Goal: Task Accomplishment & Management: Manage account settings

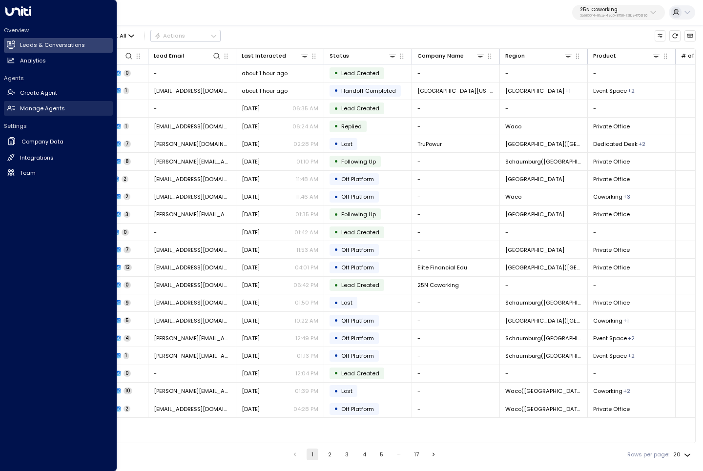
click at [19, 109] on link "Manage Agents Manage Agents" at bounding box center [58, 108] width 109 height 15
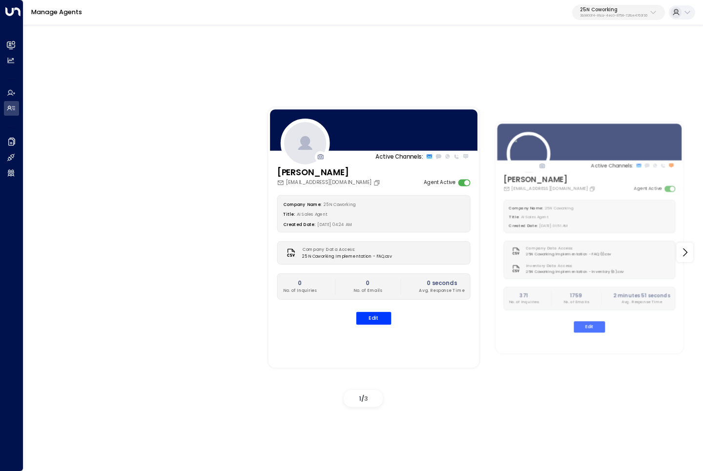
click at [624, 11] on p "25N Coworking" at bounding box center [613, 10] width 67 height 6
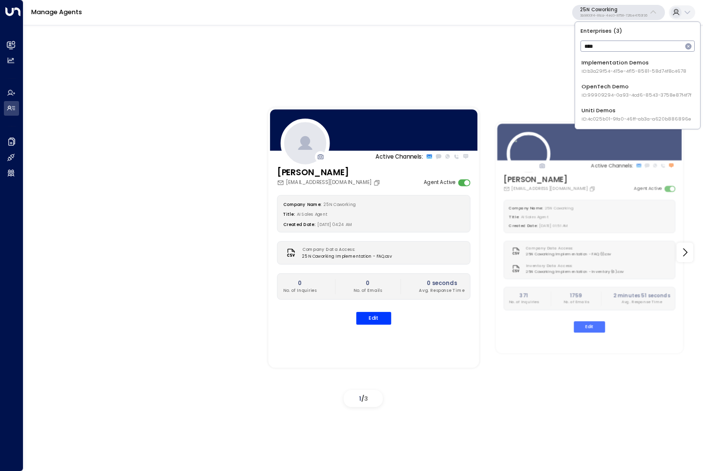
type input "****"
click at [610, 116] on span "ID: 4c025b01-9fa0-46ff-ab3a-a620b886896e" at bounding box center [637, 119] width 110 height 7
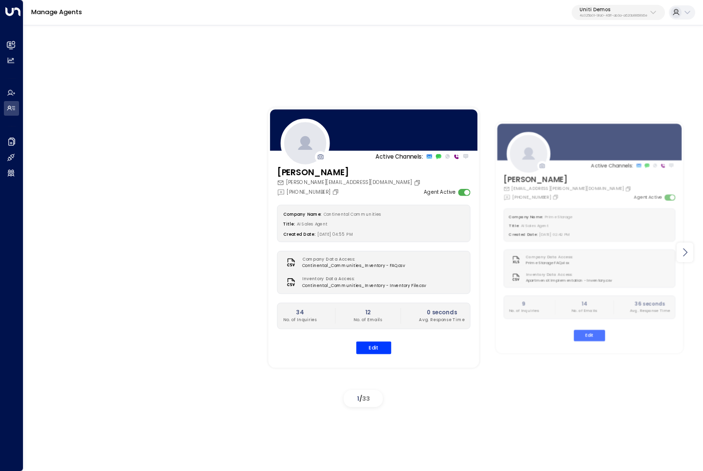
click at [687, 254] on icon at bounding box center [685, 253] width 12 height 12
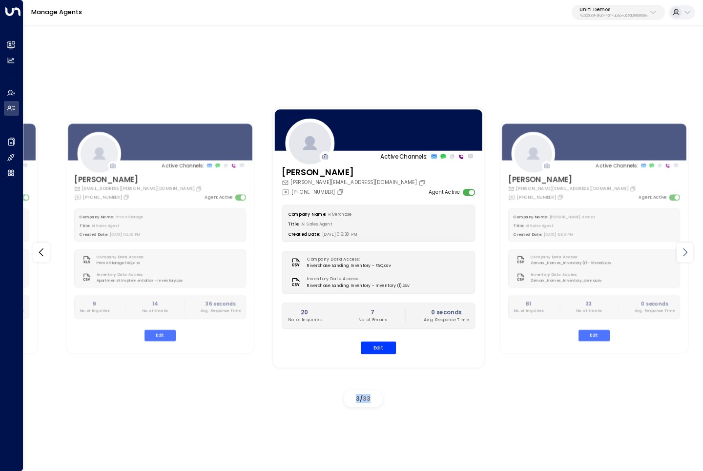
click at [687, 254] on icon at bounding box center [685, 253] width 12 height 12
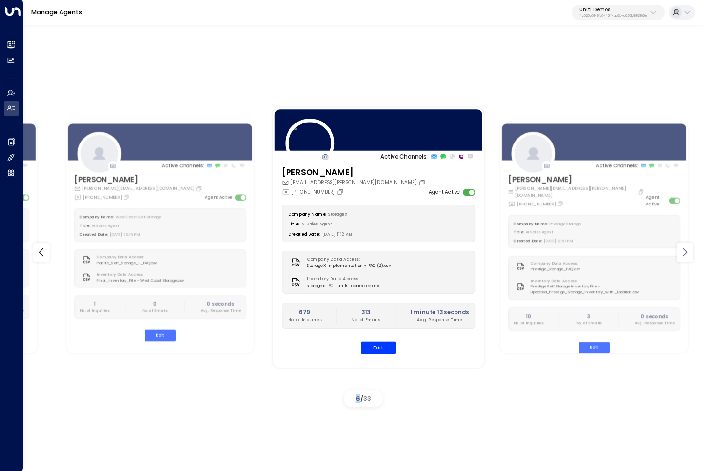
click at [687, 254] on icon at bounding box center [685, 253] width 12 height 12
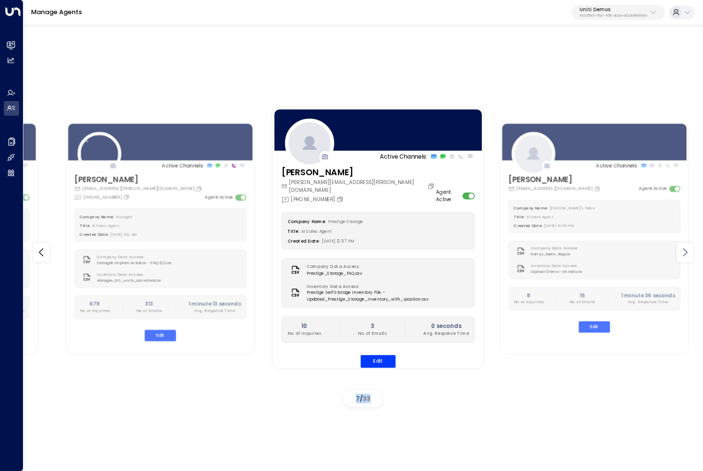
click at [687, 254] on icon at bounding box center [685, 253] width 12 height 12
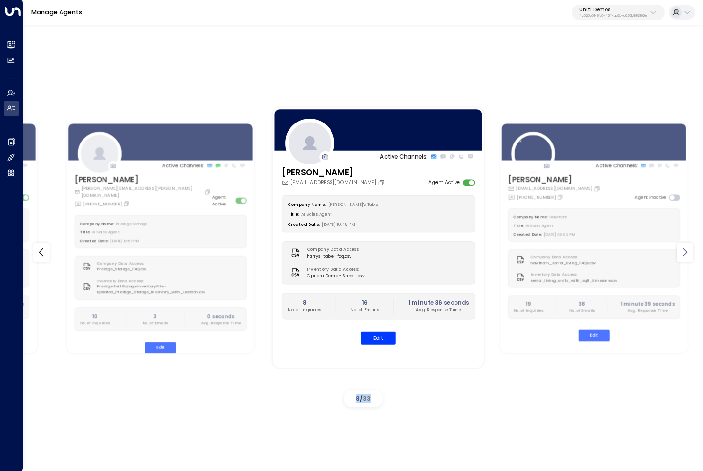
click at [687, 254] on icon at bounding box center [685, 253] width 12 height 12
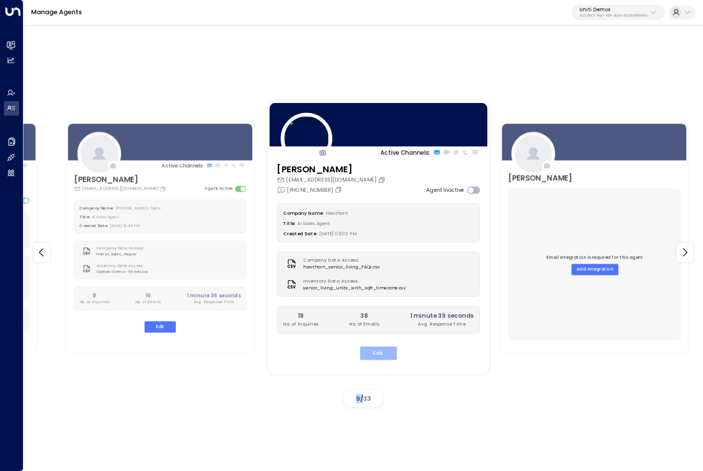
click at [371, 354] on button "Edit" at bounding box center [378, 353] width 37 height 13
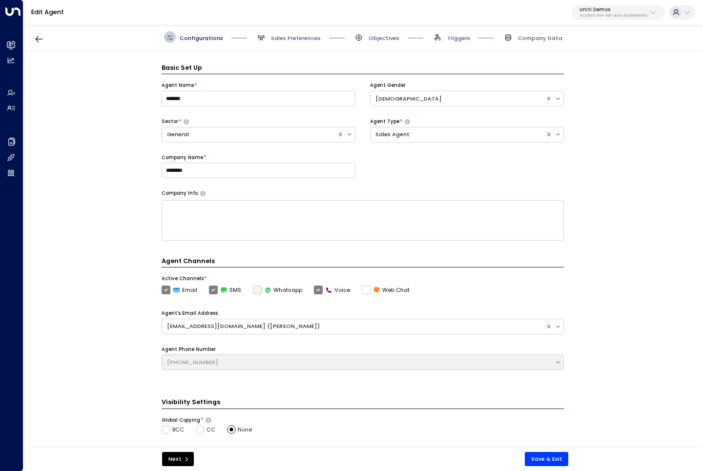
scroll to position [12, 0]
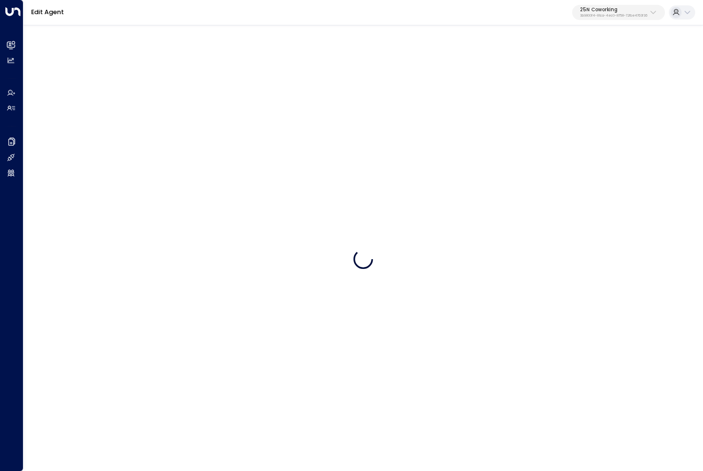
click at [619, 11] on p "25N Coworking" at bounding box center [613, 10] width 67 height 6
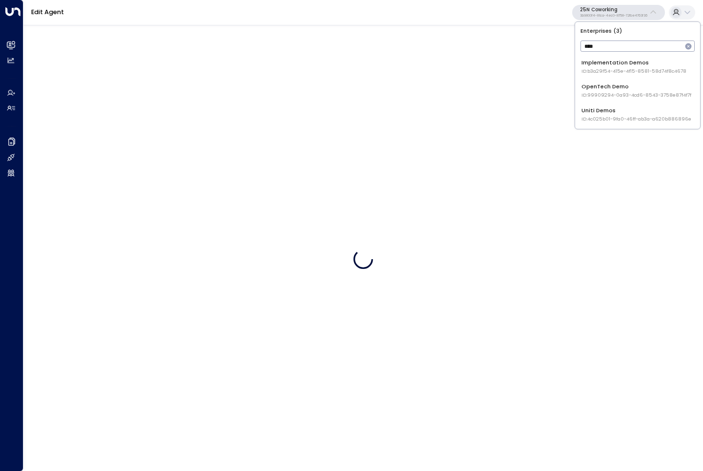
type input "****"
click at [615, 116] on span "ID: 4c025b01-9fa0-46ff-ab3a-a620b886896e" at bounding box center [637, 119] width 110 height 7
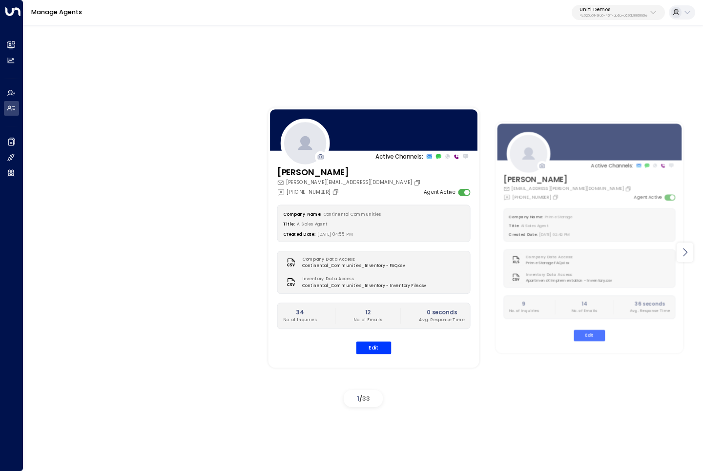
click at [686, 249] on icon at bounding box center [685, 253] width 12 height 12
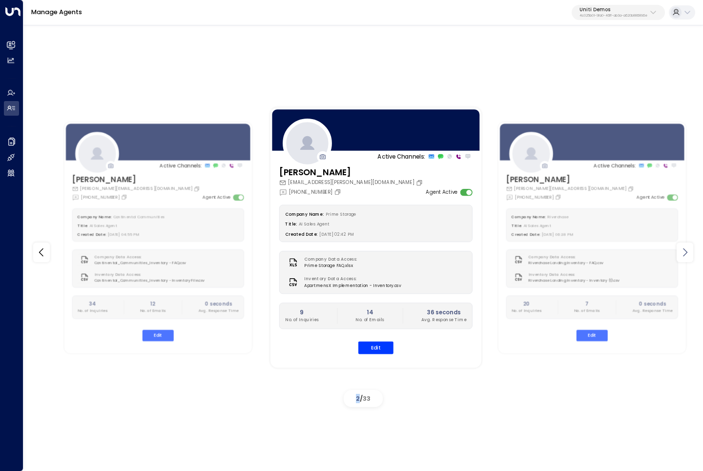
click at [686, 249] on icon at bounding box center [685, 253] width 12 height 12
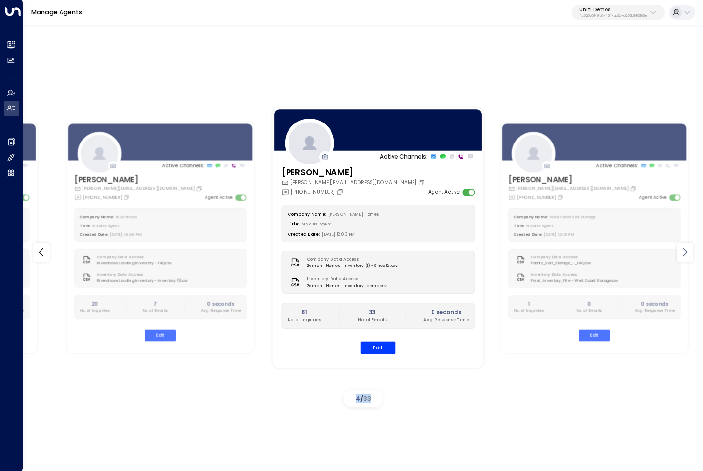
click at [686, 249] on icon at bounding box center [685, 253] width 12 height 12
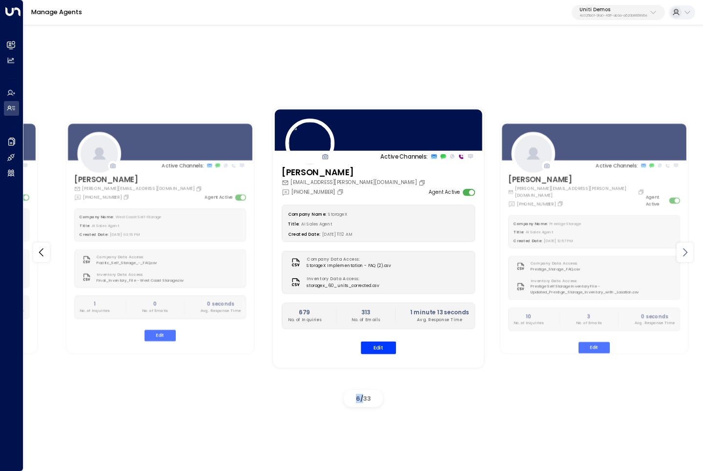
click at [686, 249] on icon at bounding box center [685, 253] width 12 height 12
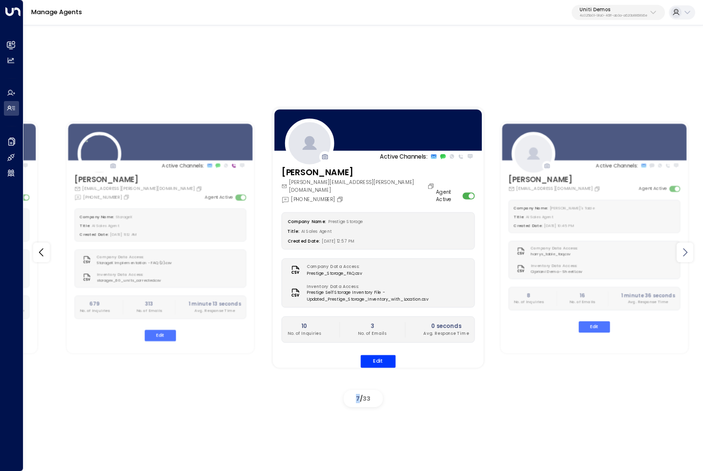
click at [686, 249] on icon at bounding box center [685, 253] width 12 height 12
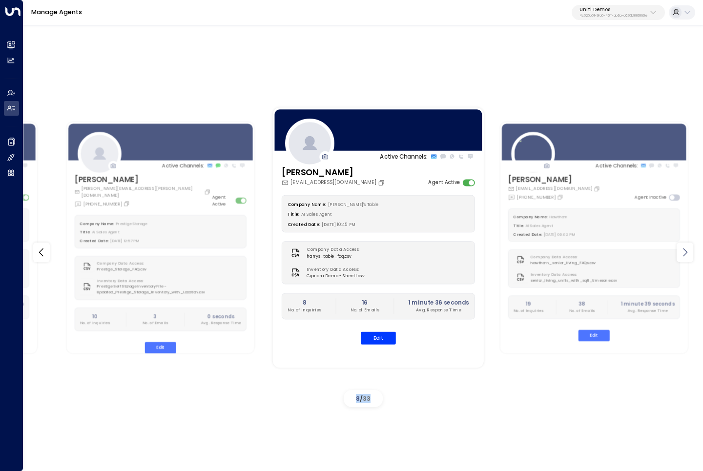
click at [686, 249] on icon at bounding box center [685, 253] width 12 height 12
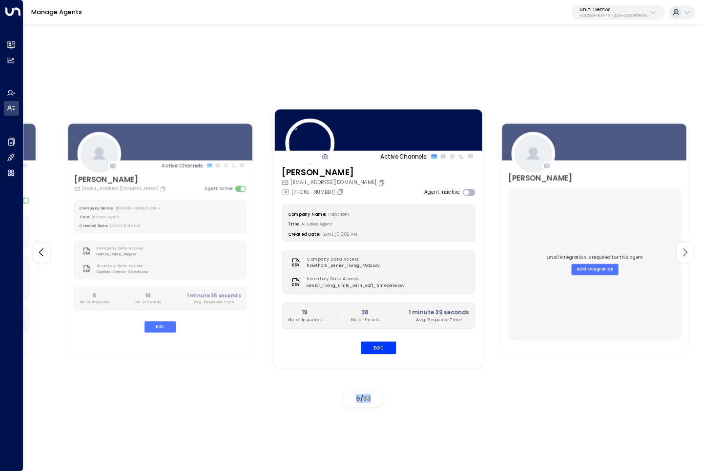
click at [686, 249] on icon at bounding box center [685, 253] width 12 height 12
